Goal: Information Seeking & Learning: Find specific fact

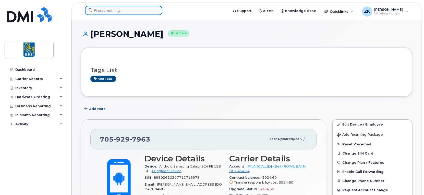
click at [115, 10] on input at bounding box center [123, 10] width 77 height 9
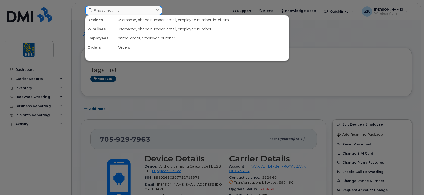
paste input "[PHONE_NUMBER]"
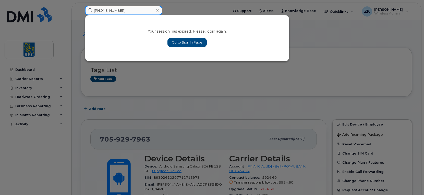
type input "[PHONE_NUMBER]"
click at [187, 40] on link "Go to Sign In Page" at bounding box center [186, 42] width 39 height 9
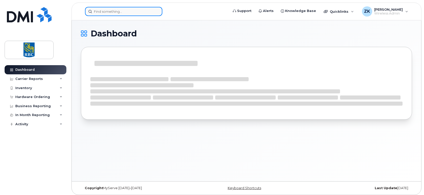
drag, startPoint x: 117, startPoint y: 12, endPoint x: 120, endPoint y: 11, distance: 2.6
click at [117, 12] on input at bounding box center [123, 11] width 77 height 9
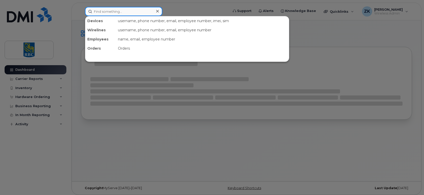
paste input "[PHONE_NUMBER]"
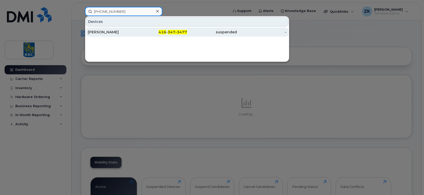
type input "[PHONE_NUMBER]"
click at [113, 32] on div "[PERSON_NAME]" at bounding box center [113, 32] width 50 height 5
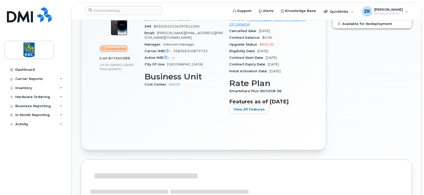
scroll to position [153, 0]
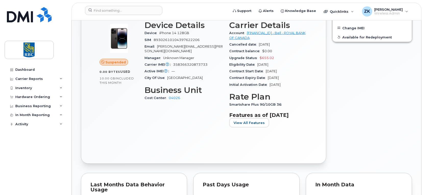
drag, startPoint x: 229, startPoint y: 70, endPoint x: 291, endPoint y: 76, distance: 62.2
click at [291, 76] on section "Carrier Details Account 0526299293 - Bell - ROYAL BANK OF CANADA Cancelled date…" at bounding box center [268, 55] width 79 height 68
copy section "Contract Start Date Dec 20, 2024 Contract Expiry Date Dec 19, 2027"
drag, startPoint x: 120, startPoint y: 9, endPoint x: 143, endPoint y: 10, distance: 22.7
click at [120, 9] on input at bounding box center [123, 10] width 77 height 9
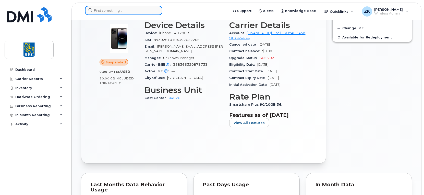
paste input "905 691-8624"
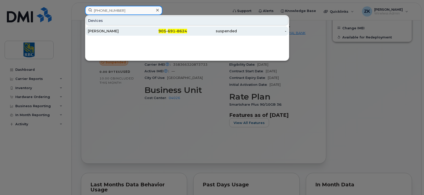
type input "905 691-8624"
drag, startPoint x: 109, startPoint y: 30, endPoint x: 118, endPoint y: 31, distance: 8.9
click at [109, 30] on div "Puneet Kottakki" at bounding box center [113, 31] width 50 height 5
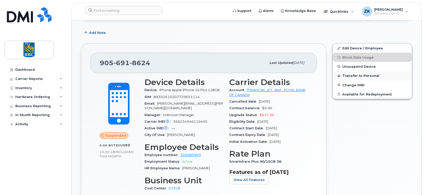
scroll to position [179, 0]
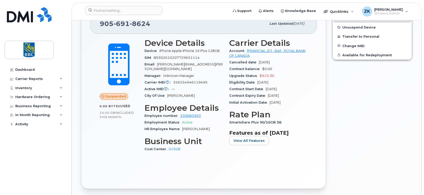
drag, startPoint x: 291, startPoint y: 97, endPoint x: 229, endPoint y: 90, distance: 62.6
click at [229, 90] on section "Carrier Details Account 0526299293 - Bell - ROYAL BANK OF CANADA Cancelled date…" at bounding box center [268, 73] width 79 height 68
copy section "Contract Start Date Mar 19, 2025 Contract Expiry Date Mar 18, 2028"
